Goal: Task Accomplishment & Management: Manage account settings

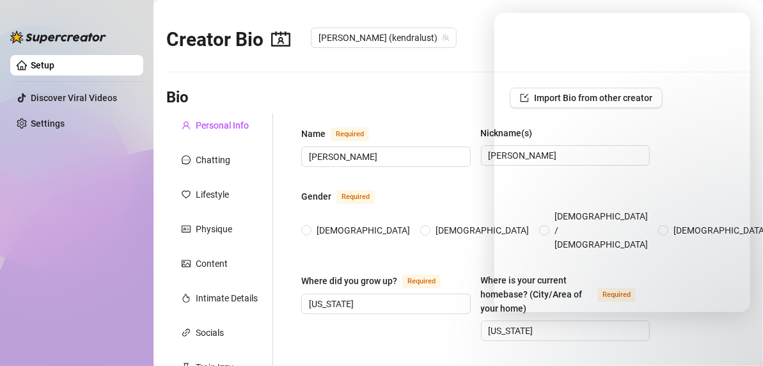
type input "[PERSON_NAME]"
type input "[US_STATE]"
type input "[DEMOGRAPHIC_DATA]"
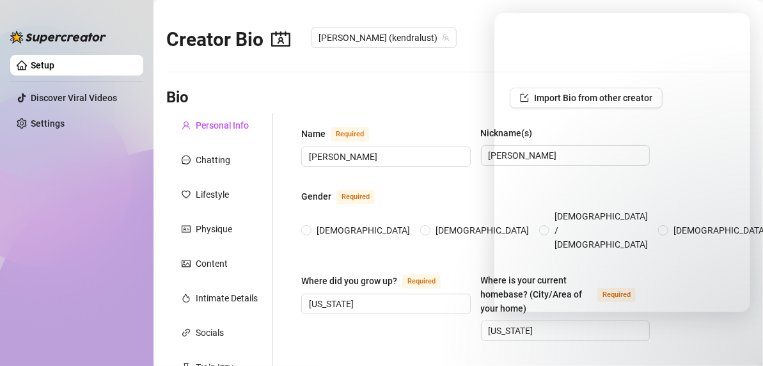
type input "Married"
type input "Dog named Roxy"
type input "Adult Actress"
type input "Nurse, cam girl"
type textarea "Sometimes I'm silly and accidentally put my underwear on inside out or backwards"
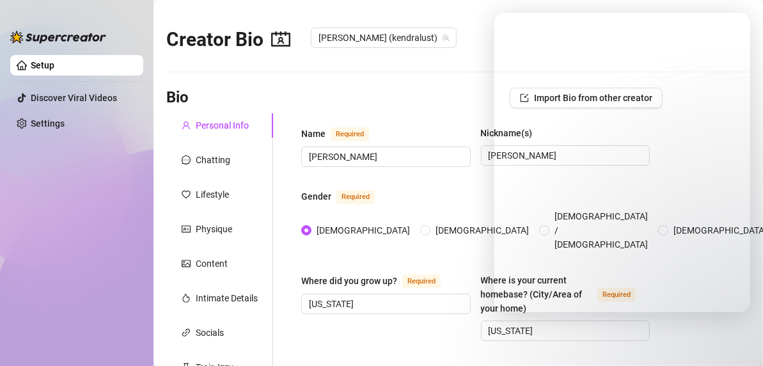
radio input "true"
type input "[DATE]"
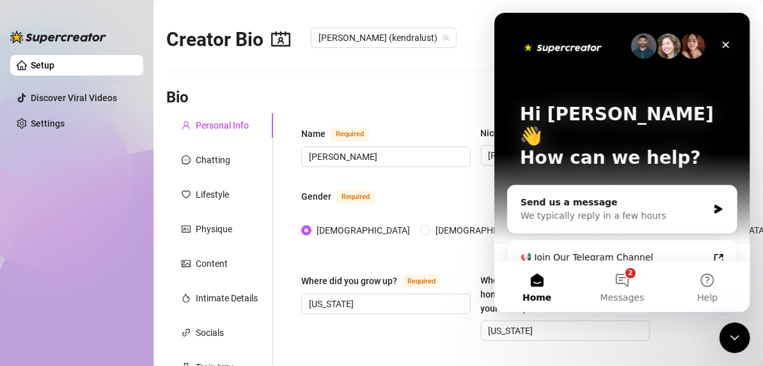
click at [725, 44] on icon "Close" at bounding box center [725, 45] width 7 height 7
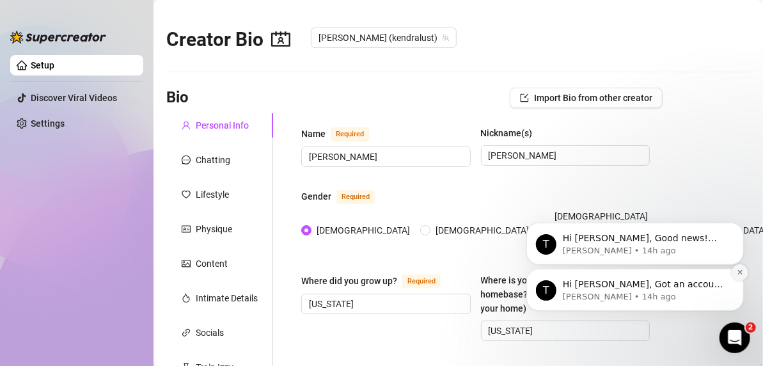
click at [742, 272] on icon "Dismiss notification" at bounding box center [739, 271] width 7 height 7
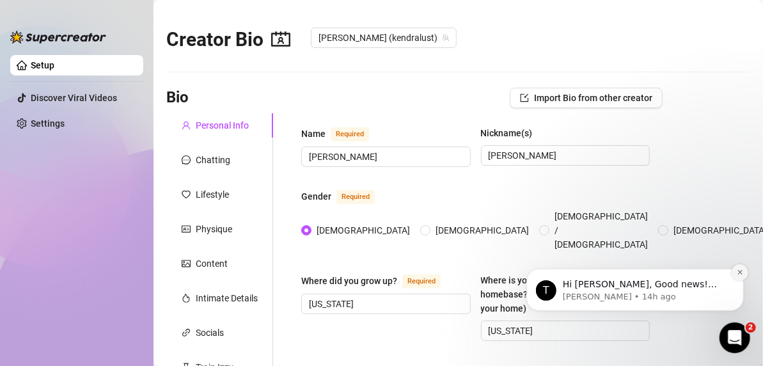
click at [740, 272] on icon "Dismiss notification" at bounding box center [738, 271] width 4 height 4
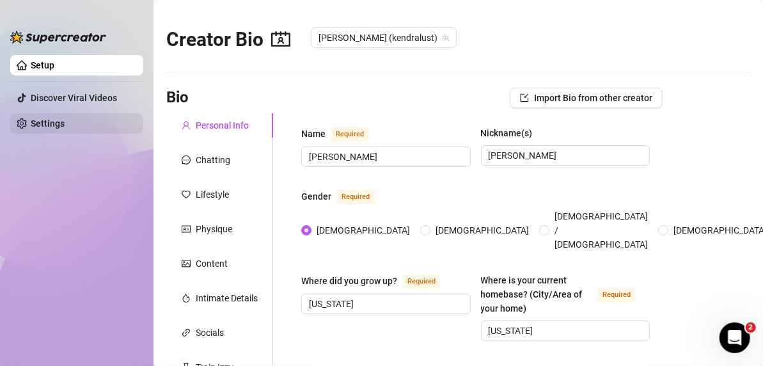
click at [65, 118] on link "Settings" at bounding box center [48, 123] width 34 height 10
